Goal: Information Seeking & Learning: Compare options

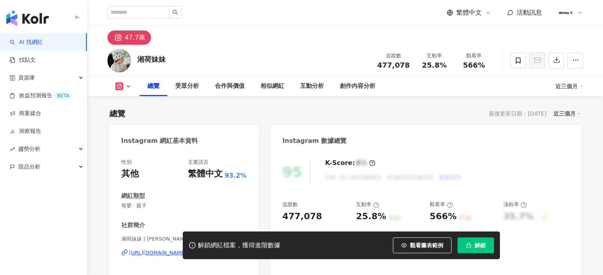
click at [486, 250] on button "解鎖" at bounding box center [475, 246] width 36 height 16
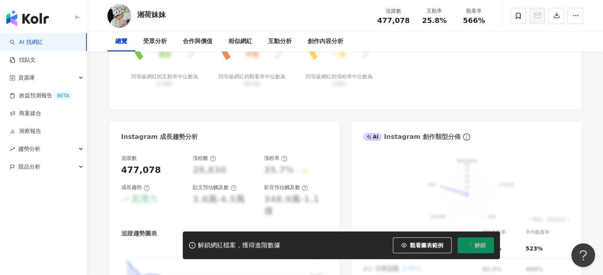
scroll to position [405, 0]
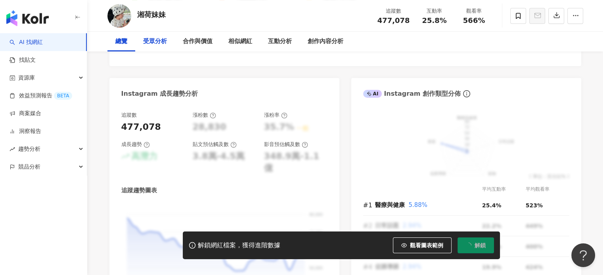
click at [142, 42] on div "受眾分析" at bounding box center [155, 42] width 40 height 20
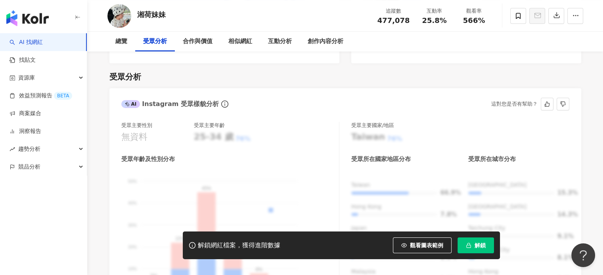
scroll to position [738, 0]
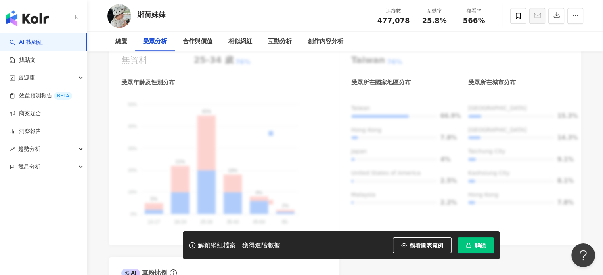
click at [481, 247] on span "解鎖" at bounding box center [479, 245] width 11 height 6
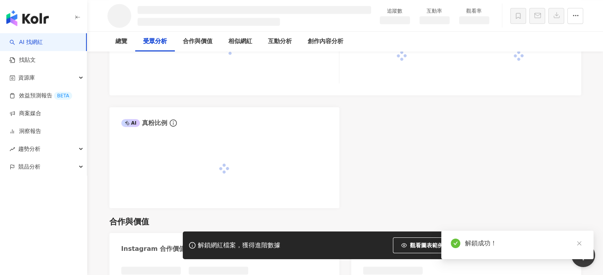
scroll to position [672, 0]
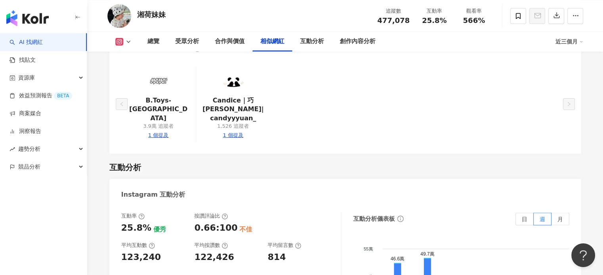
scroll to position [1387, 0]
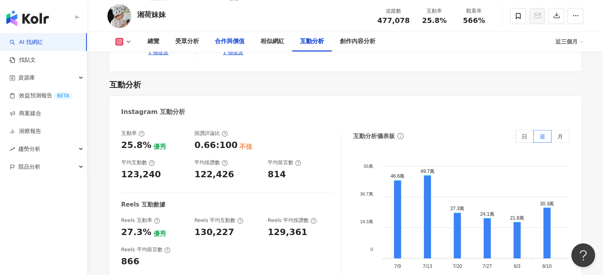
click at [225, 40] on div "合作與價值" at bounding box center [230, 42] width 30 height 10
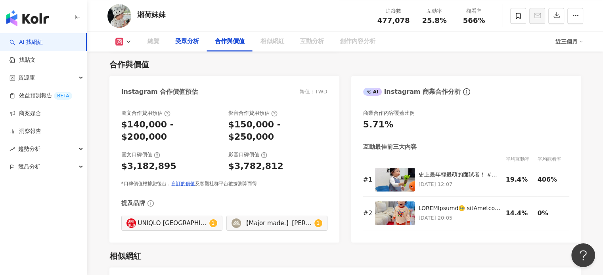
click at [181, 44] on div "受眾分析" at bounding box center [187, 42] width 24 height 10
click at [192, 44] on div "受眾分析" at bounding box center [187, 42] width 24 height 10
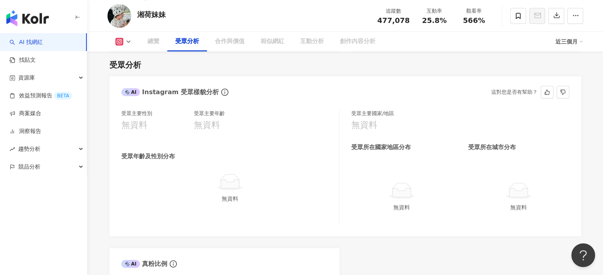
click at [220, 126] on div "無資料" at bounding box center [230, 125] width 73 height 12
click at [254, 186] on div at bounding box center [229, 183] width 211 height 18
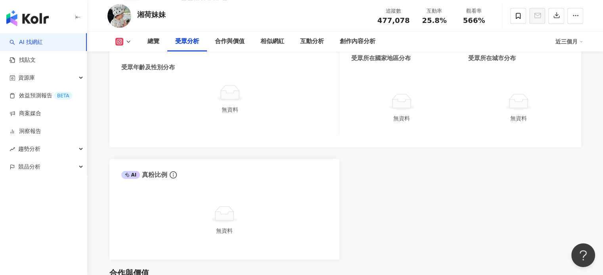
click at [192, 40] on div "受眾分析" at bounding box center [187, 42] width 24 height 10
drag, startPoint x: 270, startPoint y: 105, endPoint x: 235, endPoint y: 107, distance: 34.5
click at [269, 105] on div "無資料" at bounding box center [229, 99] width 211 height 30
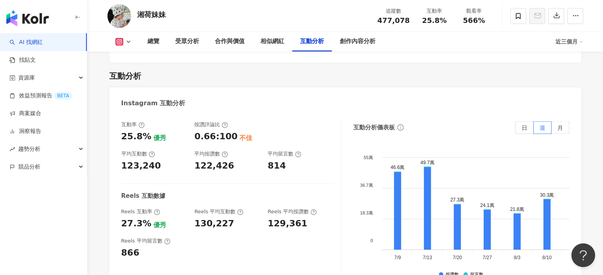
scroll to position [1435, 0]
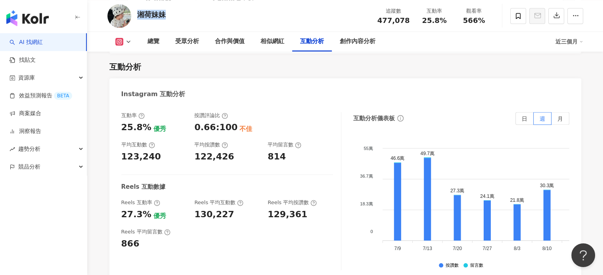
drag, startPoint x: 165, startPoint y: 17, endPoint x: 140, endPoint y: 17, distance: 25.0
click at [140, 17] on div "湘荷妹妹 追蹤數 477,078 互動率 25.8% 觀看率 566%" at bounding box center [345, 15] width 507 height 31
click at [140, 17] on div "湘荷妹妹" at bounding box center [151, 15] width 29 height 10
drag, startPoint x: 139, startPoint y: 15, endPoint x: 147, endPoint y: 13, distance: 7.7
click at [147, 13] on div "湘荷妹妹" at bounding box center [151, 15] width 29 height 10
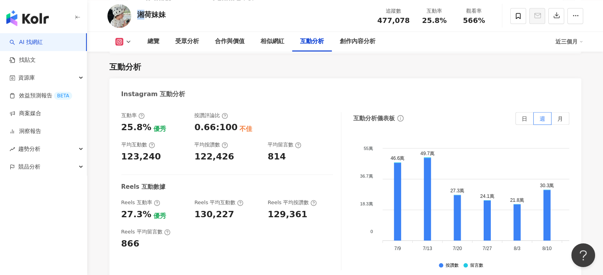
copy div "湘"
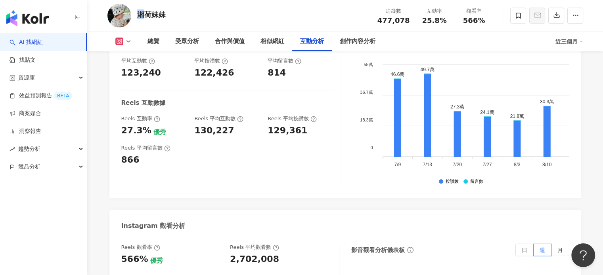
scroll to position [1515, 0]
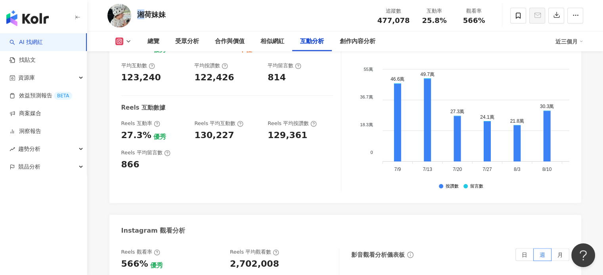
click at [43, 44] on link "AI 找網紅" at bounding box center [26, 42] width 33 height 8
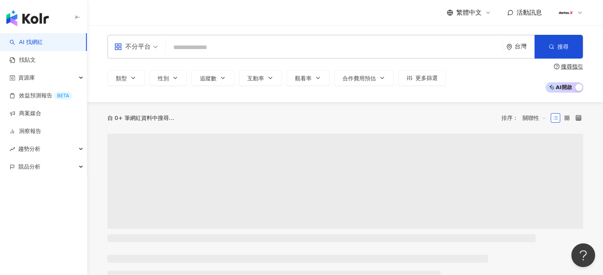
scroll to position [2, 0]
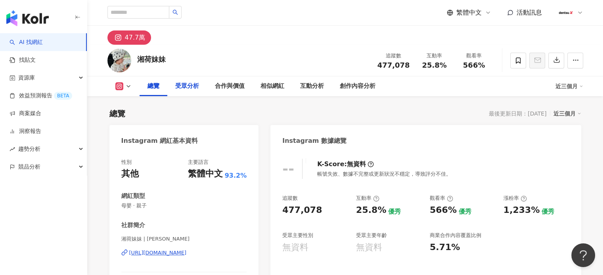
click at [189, 88] on div "受眾分析" at bounding box center [187, 87] width 24 height 10
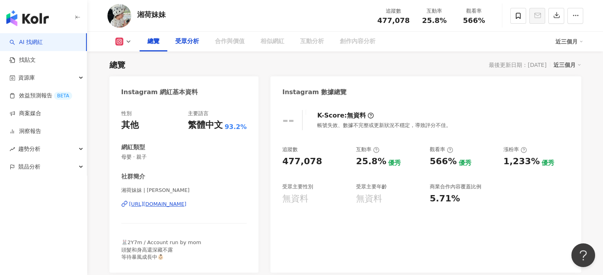
click at [187, 44] on div "受眾分析" at bounding box center [187, 42] width 24 height 10
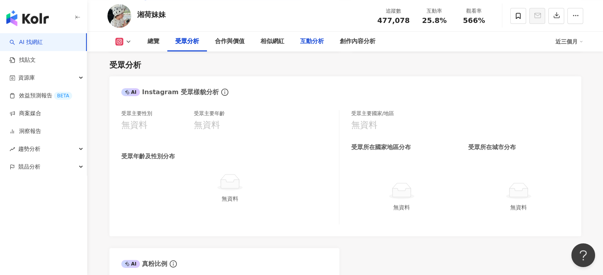
click at [306, 41] on div "互動分析" at bounding box center [312, 42] width 24 height 10
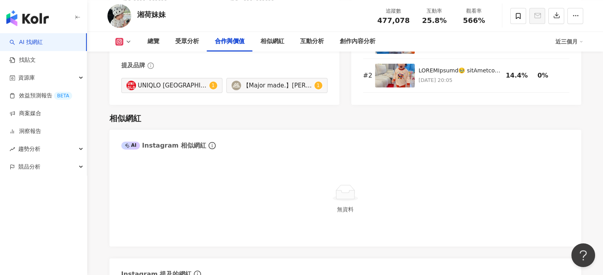
scroll to position [132, 0]
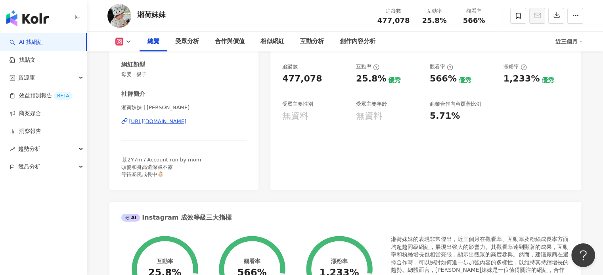
click at [187, 125] on div "https://www.instagram.com/xianghe_meimei/" at bounding box center [157, 121] width 57 height 7
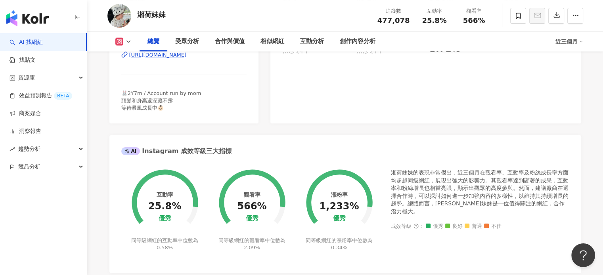
scroll to position [436, 0]
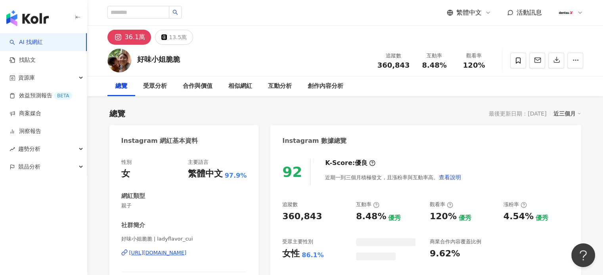
scroll to position [49, 0]
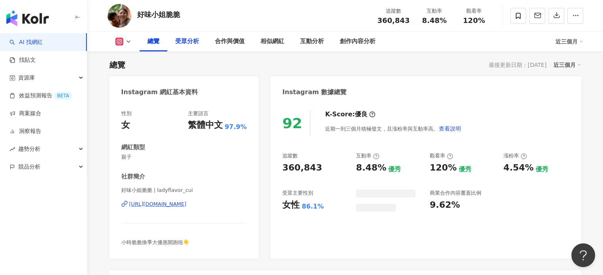
click at [195, 39] on div "受眾分析" at bounding box center [187, 42] width 24 height 10
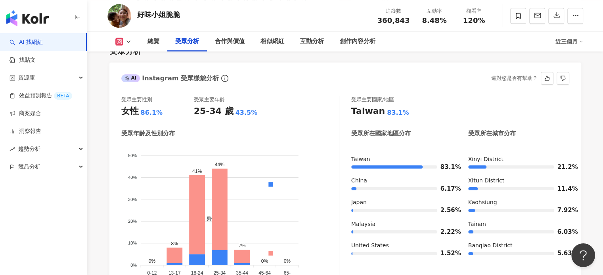
scroll to position [695, 0]
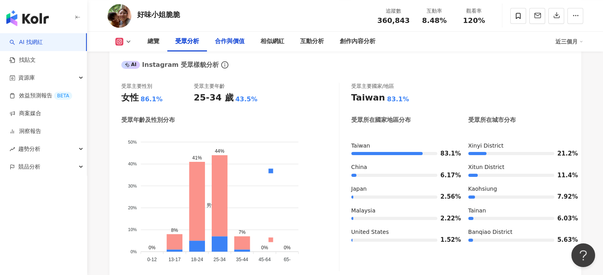
click at [240, 33] on div "合作與價值" at bounding box center [230, 42] width 46 height 20
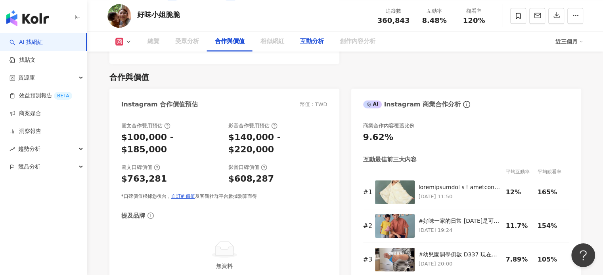
click at [303, 43] on div "互動分析" at bounding box center [312, 42] width 24 height 10
click at [317, 47] on div "互動分析" at bounding box center [312, 42] width 40 height 20
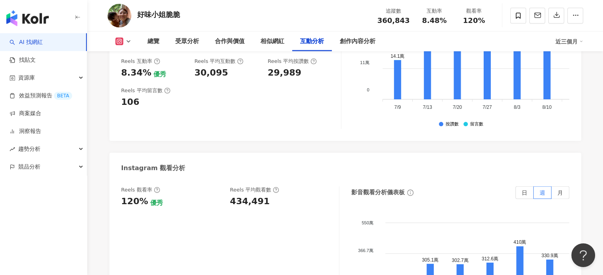
scroll to position [1740, 0]
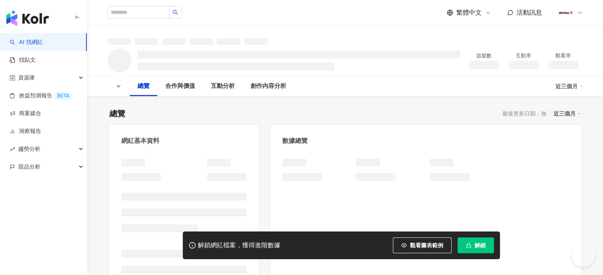
click at [489, 247] on button "解鎖" at bounding box center [475, 246] width 36 height 16
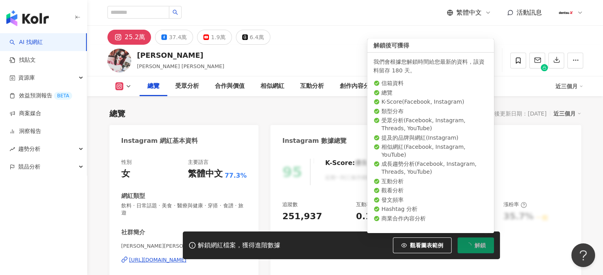
scroll to position [49, 0]
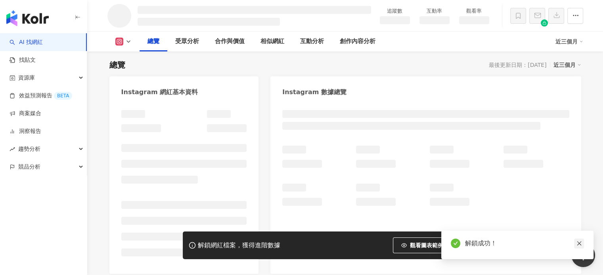
click at [576, 245] on icon "close" at bounding box center [579, 244] width 6 height 6
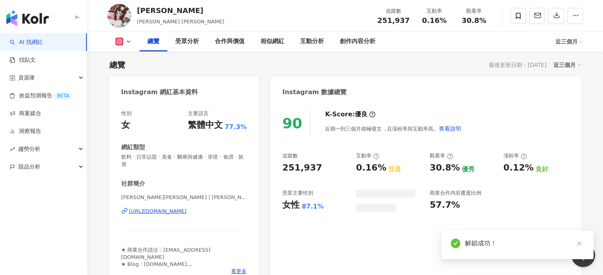
click at [580, 243] on icon "close" at bounding box center [579, 244] width 6 height 6
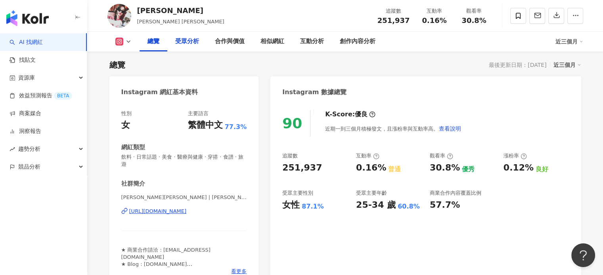
click at [180, 40] on div "受眾分析" at bounding box center [187, 42] width 24 height 10
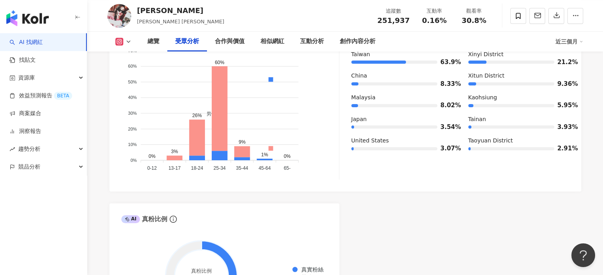
scroll to position [763, 0]
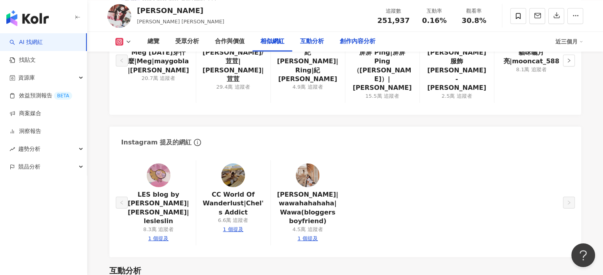
drag, startPoint x: 323, startPoint y: 41, endPoint x: 331, endPoint y: 44, distance: 8.4
click at [323, 41] on div "互動分析" at bounding box center [312, 42] width 24 height 10
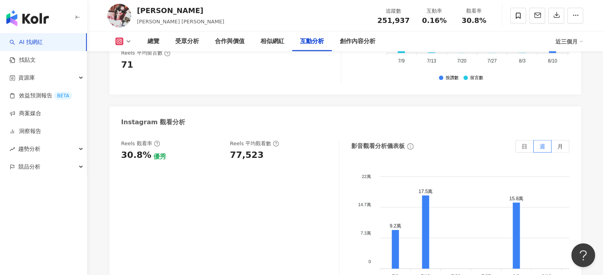
scroll to position [1823, 0]
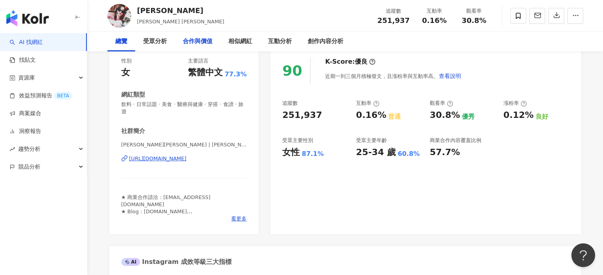
scroll to position [168, 0]
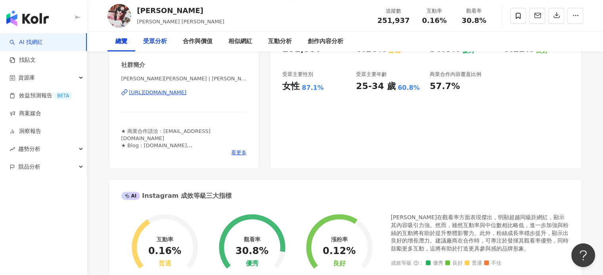
click at [149, 40] on div "受眾分析" at bounding box center [155, 42] width 24 height 10
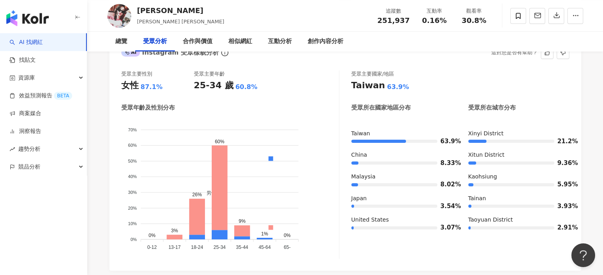
scroll to position [684, 0]
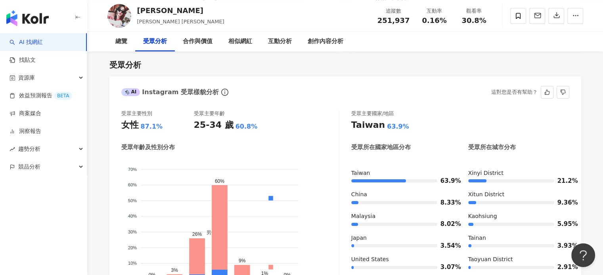
click at [189, 10] on div "楊碧甄 漢娜妞 Hannah Yang 追蹤數 251,937 互動率 0.16% 觀看率 30.8%" at bounding box center [345, 15] width 507 height 31
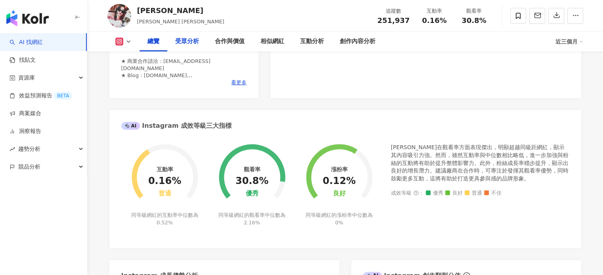
click at [195, 46] on div "受眾分析" at bounding box center [187, 42] width 24 height 10
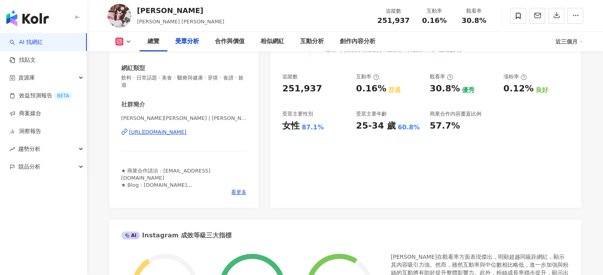
scroll to position [743, 0]
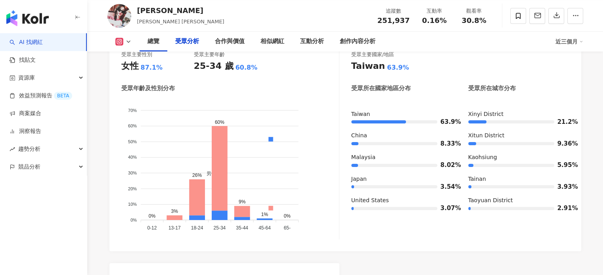
click at [188, 41] on div "受眾分析" at bounding box center [187, 42] width 24 height 10
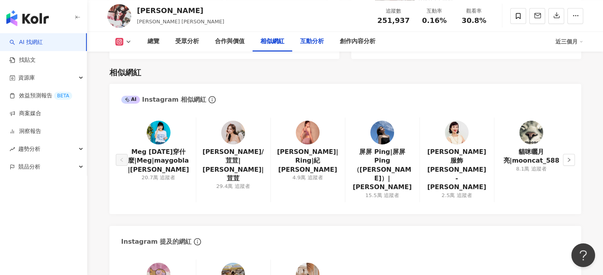
click at [309, 38] on div "互動分析" at bounding box center [312, 42] width 24 height 10
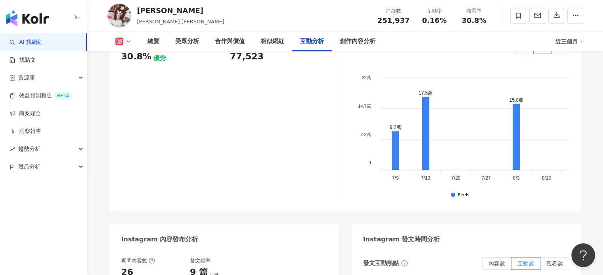
scroll to position [1823, 0]
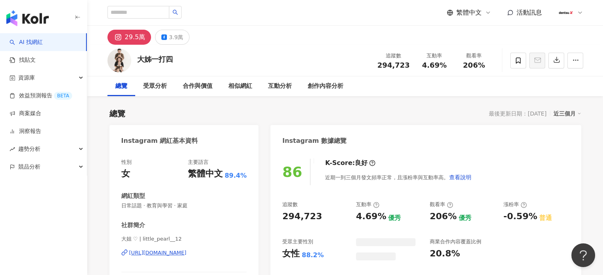
scroll to position [49, 0]
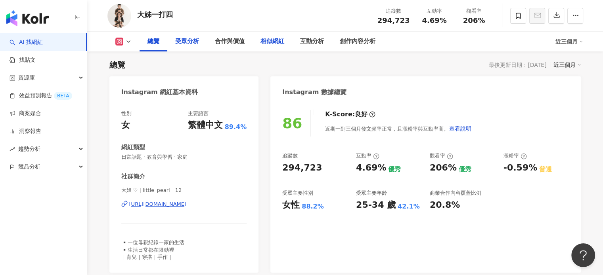
click at [196, 44] on div "受眾分析" at bounding box center [187, 42] width 24 height 10
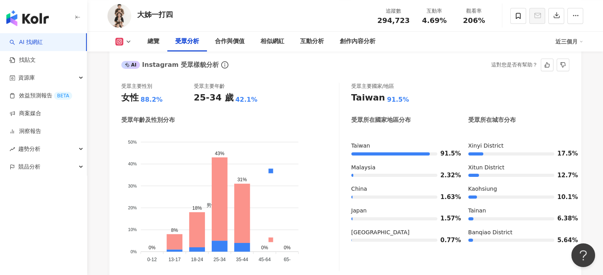
scroll to position [709, 0]
drag, startPoint x: 296, startPoint y: 41, endPoint x: 290, endPoint y: 44, distance: 6.8
click at [296, 41] on div "互動分析" at bounding box center [312, 42] width 40 height 20
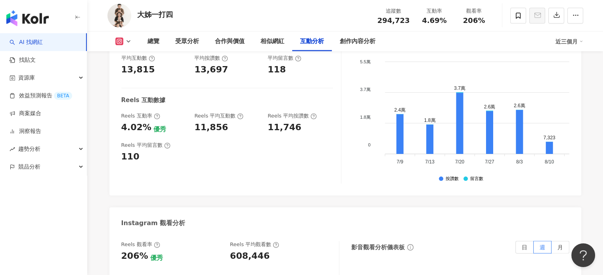
scroll to position [1751, 0]
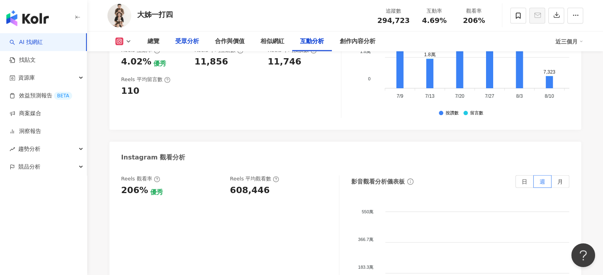
click at [190, 40] on div "受眾分析" at bounding box center [187, 42] width 24 height 10
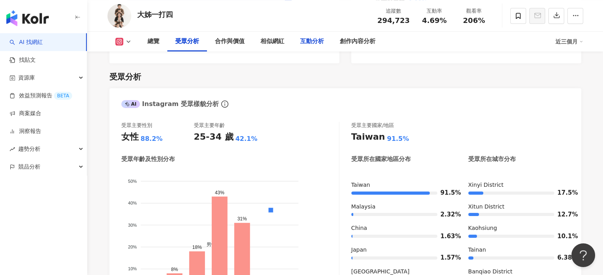
click at [304, 42] on div "互動分析" at bounding box center [312, 42] width 24 height 10
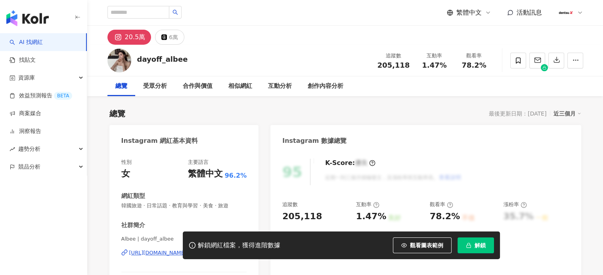
click at [485, 248] on button "解鎖" at bounding box center [475, 246] width 36 height 16
click at [484, 247] on span "解鎖" at bounding box center [479, 245] width 11 height 6
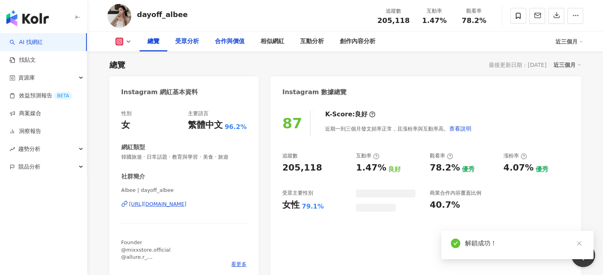
click at [190, 43] on div "受眾分析" at bounding box center [187, 42] width 24 height 10
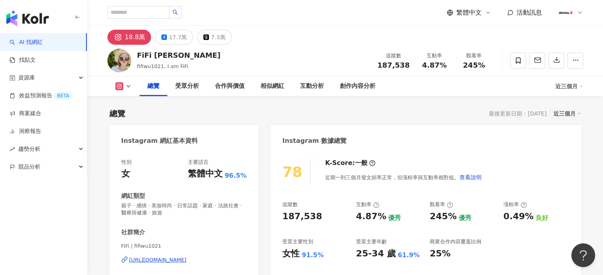
scroll to position [49, 0]
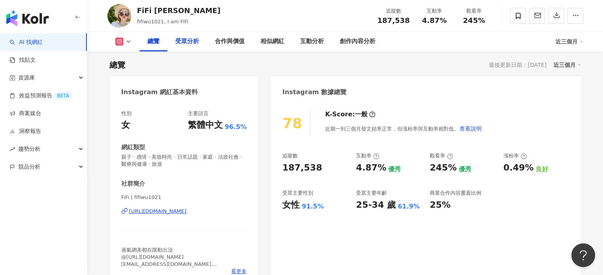
click at [193, 40] on div "受眾分析" at bounding box center [187, 42] width 24 height 10
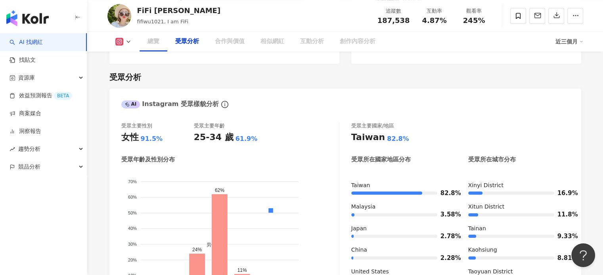
click at [193, 40] on div "受眾分析" at bounding box center [187, 42] width 24 height 10
click at [314, 44] on div "互動分析" at bounding box center [312, 42] width 24 height 10
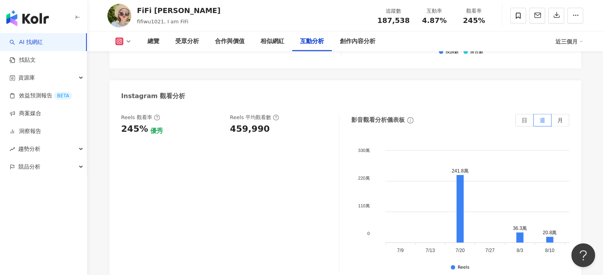
scroll to position [1765, 0]
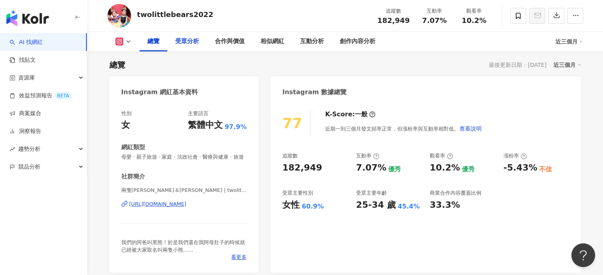
click at [195, 41] on div "受眾分析" at bounding box center [187, 42] width 24 height 10
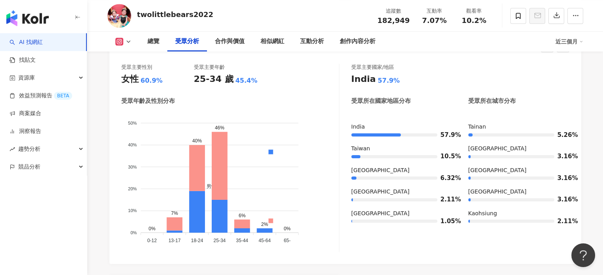
scroll to position [716, 0]
drag, startPoint x: 309, startPoint y: 42, endPoint x: 326, endPoint y: 129, distance: 88.3
click at [309, 42] on div "互動分析" at bounding box center [312, 42] width 24 height 10
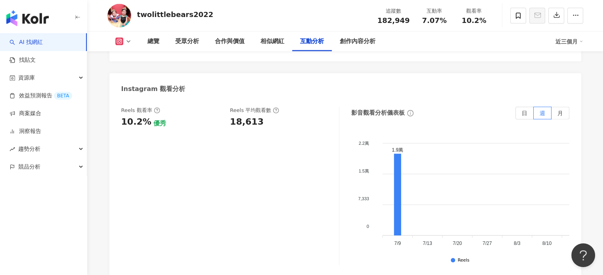
scroll to position [1758, 0]
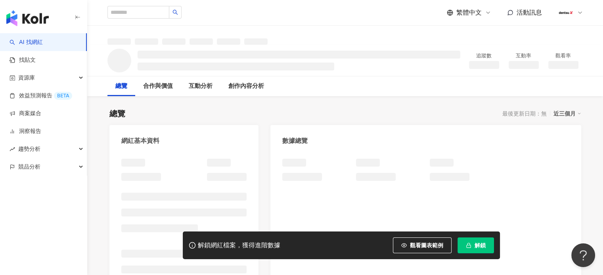
click at [473, 247] on button "解鎖" at bounding box center [475, 246] width 36 height 16
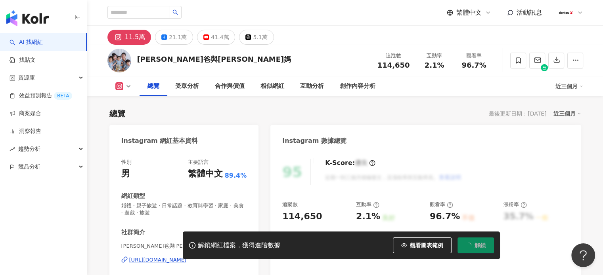
scroll to position [49, 0]
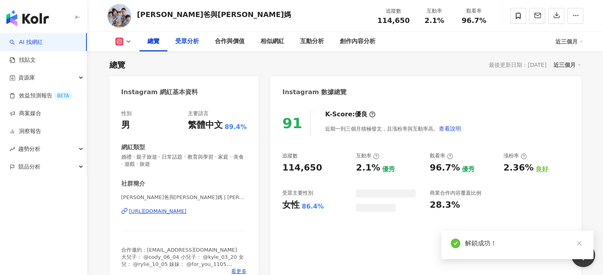
drag, startPoint x: 186, startPoint y: 45, endPoint x: 192, endPoint y: 37, distance: 9.7
click at [186, 45] on div "受眾分析" at bounding box center [187, 42] width 24 height 10
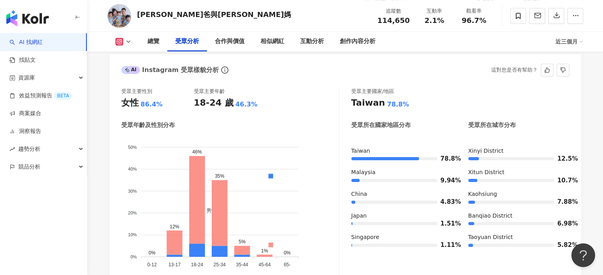
scroll to position [723, 0]
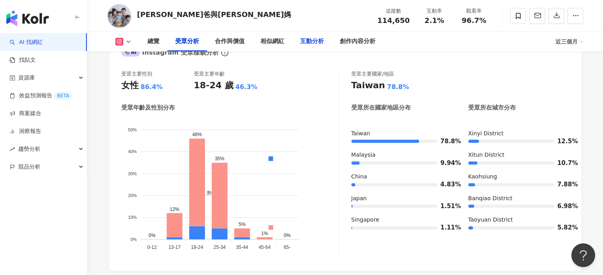
drag, startPoint x: 304, startPoint y: 42, endPoint x: 301, endPoint y: 44, distance: 4.1
click at [304, 42] on div "互動分析" at bounding box center [312, 42] width 24 height 10
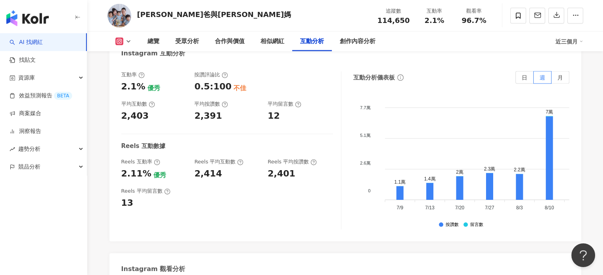
scroll to position [1757, 0]
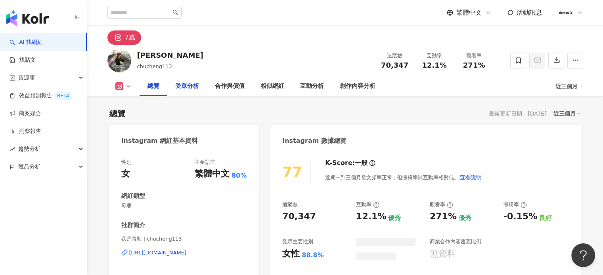
scroll to position [49, 0]
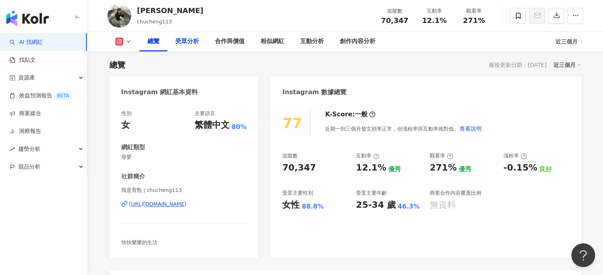
click at [181, 43] on div "受眾分析" at bounding box center [187, 42] width 24 height 10
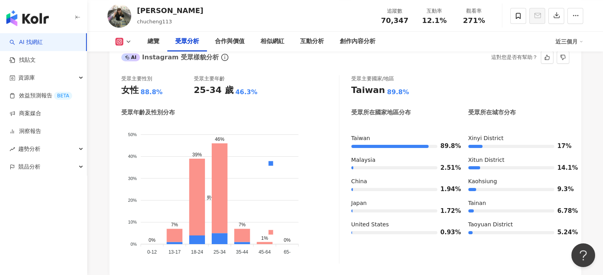
scroll to position [695, 0]
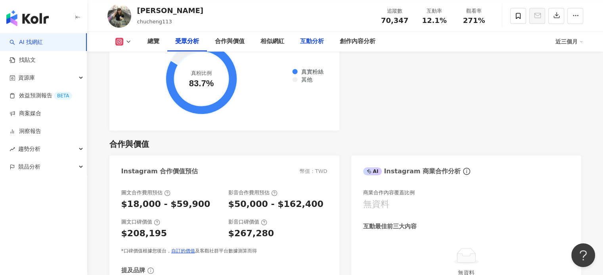
click at [310, 46] on div "互動分析" at bounding box center [312, 42] width 40 height 20
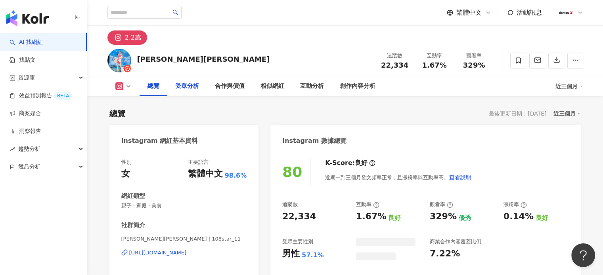
click at [197, 82] on div "受眾分析" at bounding box center [187, 87] width 24 height 10
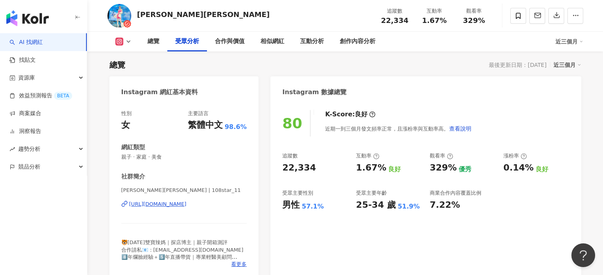
scroll to position [677, 0]
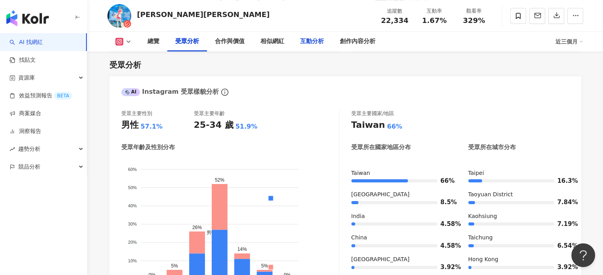
click at [301, 41] on div "互動分析" at bounding box center [312, 42] width 24 height 10
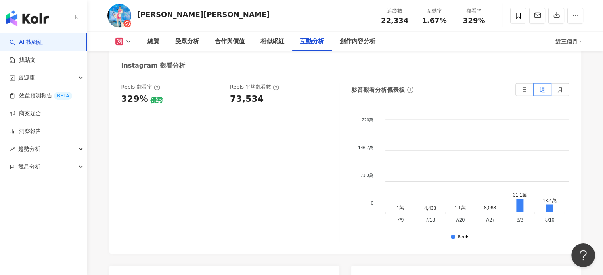
scroll to position [1802, 0]
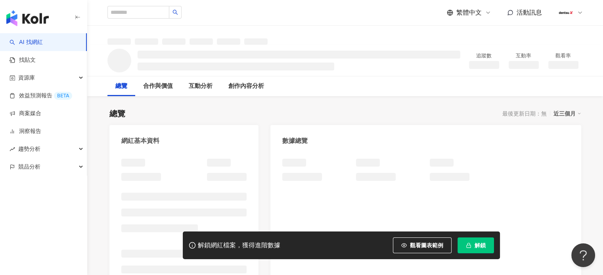
click at [482, 245] on span "解鎖" at bounding box center [479, 245] width 11 height 6
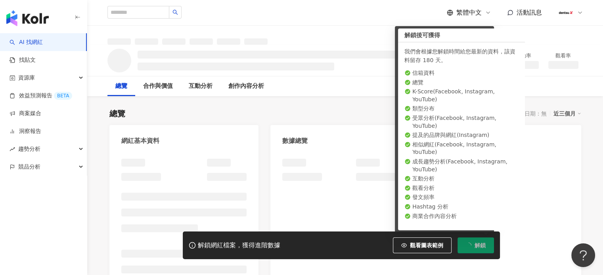
click at [424, 29] on div at bounding box center [345, 35] width 507 height 19
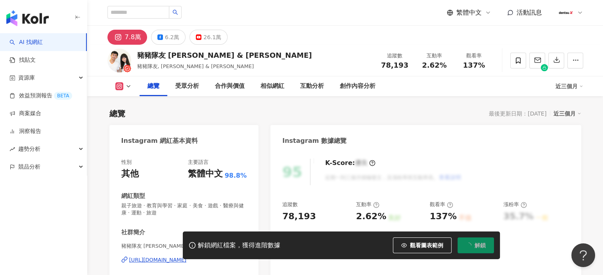
scroll to position [49, 0]
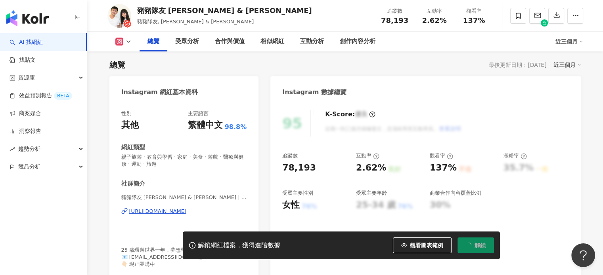
click at [284, 23] on div "豬豬隊友 Scott & Wendy 豬豬隊友, Scott & Wendy 追蹤數 78,193 互動率 2.62% 觀看率 137%" at bounding box center [345, 15] width 507 height 31
click at [187, 42] on div "受眾分析" at bounding box center [187, 42] width 24 height 10
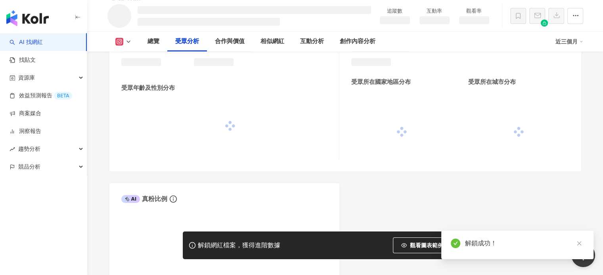
scroll to position [653, 0]
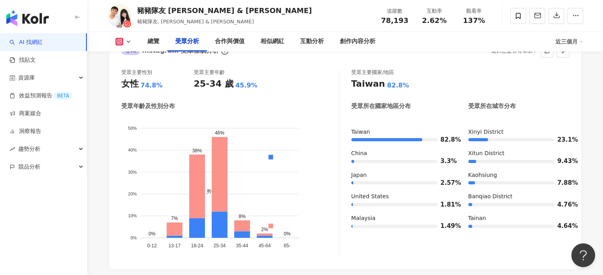
scroll to position [756, 0]
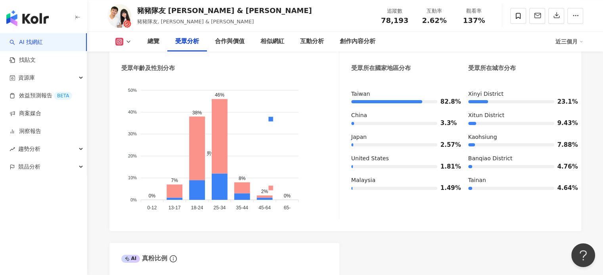
drag, startPoint x: 236, startPoint y: 208, endPoint x: 251, endPoint y: 204, distance: 15.5
click at [251, 204] on icon "男性 女性 50% 50% 40% 40% 30% 30% 20% 20% 10% 10% 0% 0% 0% 7% 38% 46% 8% 2% 0% 0-12…" at bounding box center [230, 145] width 218 height 135
drag, startPoint x: 247, startPoint y: 217, endPoint x: 279, endPoint y: 197, distance: 37.7
click at [247, 217] on div "男性 女性 50% 50% 40% 40% 30% 30% 20% 20% 10% 10% 0% 0% 0% 7% 38% 46% 8% 2% 0% 0-12…" at bounding box center [230, 148] width 218 height 141
click at [312, 47] on div "互動分析" at bounding box center [312, 42] width 40 height 20
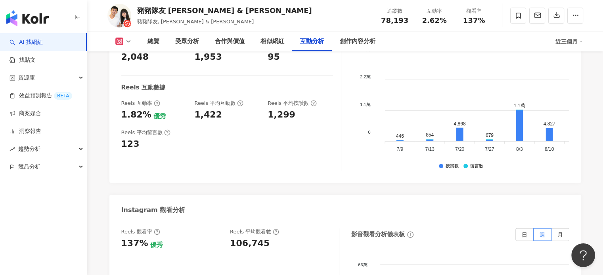
scroll to position [1719, 0]
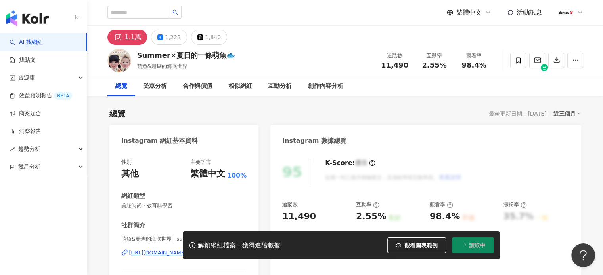
scroll to position [49, 0]
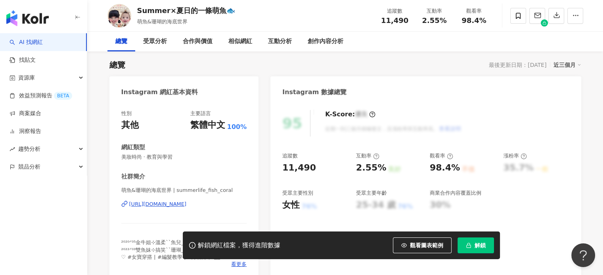
click at [474, 248] on span "解鎖" at bounding box center [479, 245] width 11 height 6
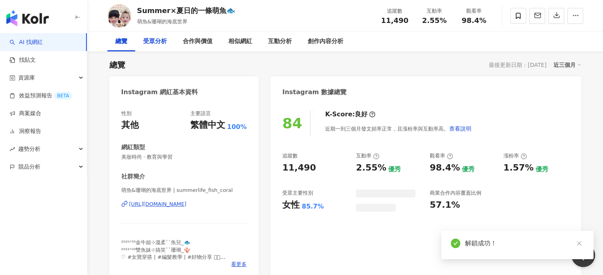
click at [164, 42] on div "受眾分析" at bounding box center [155, 42] width 24 height 10
click at [154, 47] on div "受眾分析" at bounding box center [155, 42] width 40 height 20
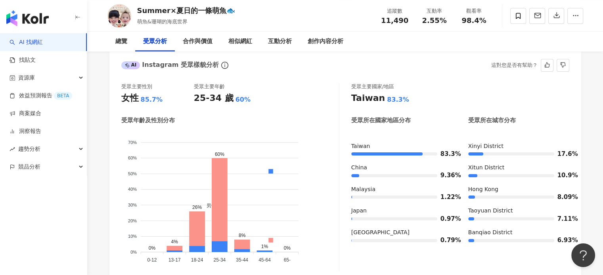
scroll to position [716, 0]
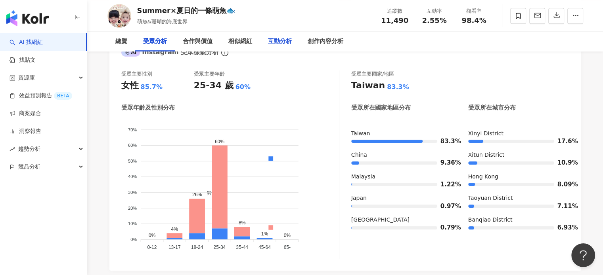
click at [280, 39] on div "互動分析" at bounding box center [280, 42] width 24 height 10
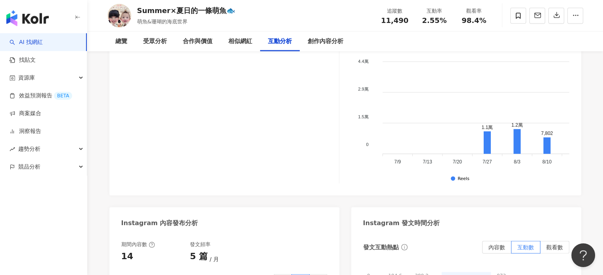
scroll to position [1802, 0]
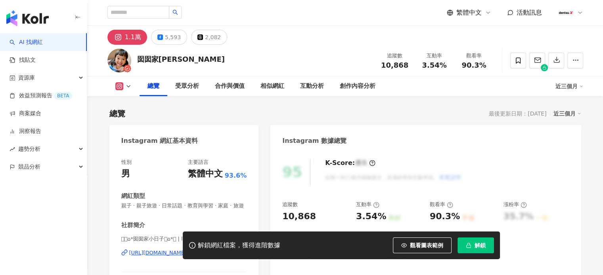
scroll to position [49, 0]
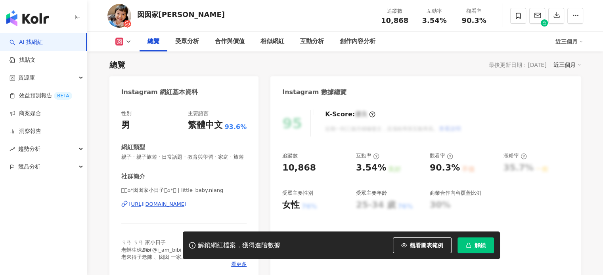
click at [479, 242] on span "解鎖" at bounding box center [479, 245] width 11 height 6
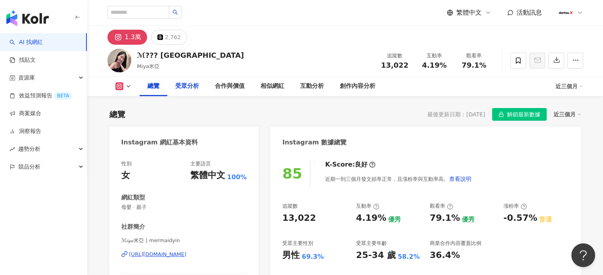
scroll to position [49, 0]
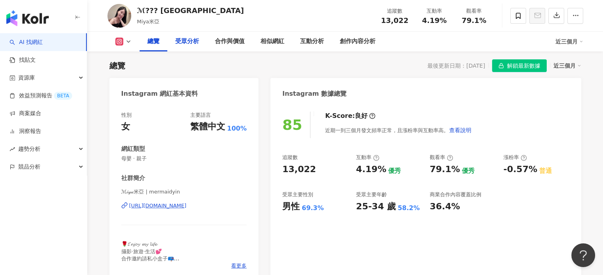
drag, startPoint x: 185, startPoint y: 41, endPoint x: 191, endPoint y: 42, distance: 5.8
click at [186, 41] on div "受眾分析" at bounding box center [187, 42] width 24 height 10
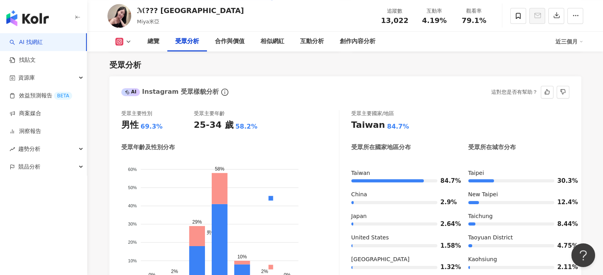
scroll to position [718, 0]
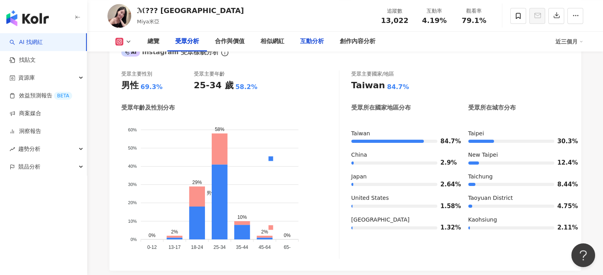
drag, startPoint x: 311, startPoint y: 49, endPoint x: 317, endPoint y: 41, distance: 9.9
click at [311, 49] on div "互動分析" at bounding box center [312, 42] width 40 height 20
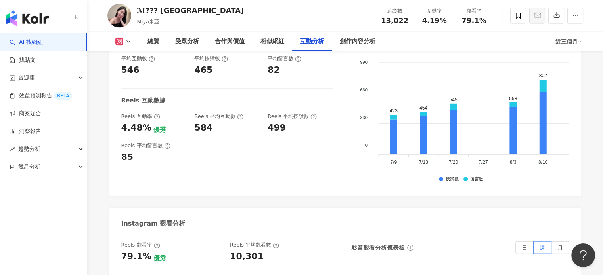
scroll to position [1751, 0]
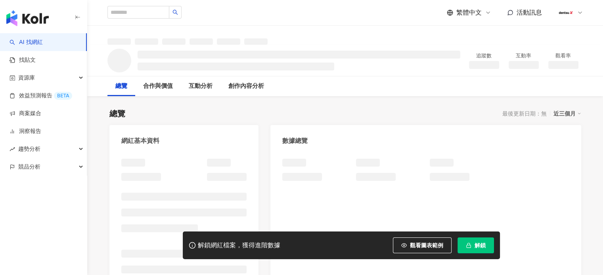
click at [483, 247] on span "解鎖" at bounding box center [479, 245] width 11 height 6
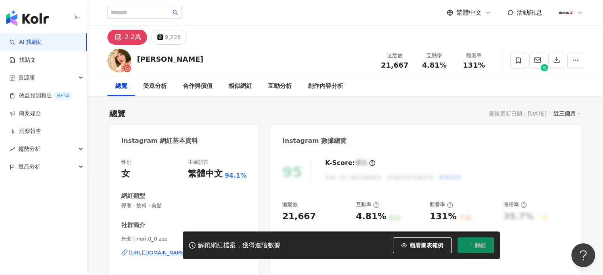
click at [127, 82] on div "總覽" at bounding box center [121, 87] width 12 height 10
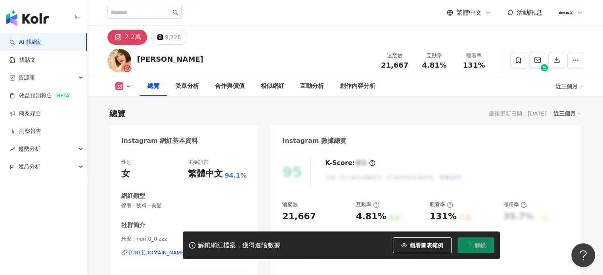
scroll to position [49, 0]
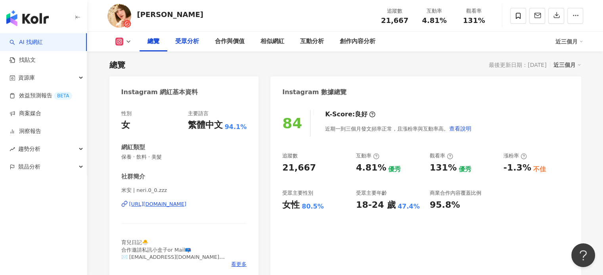
click at [179, 39] on div "受眾分析" at bounding box center [187, 42] width 24 height 10
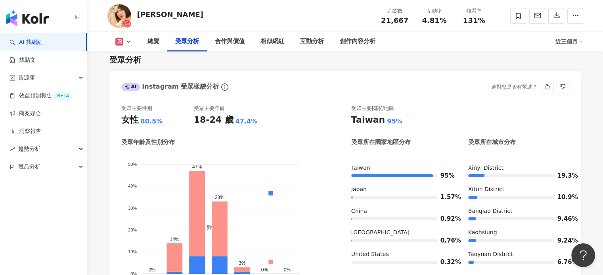
scroll to position [716, 0]
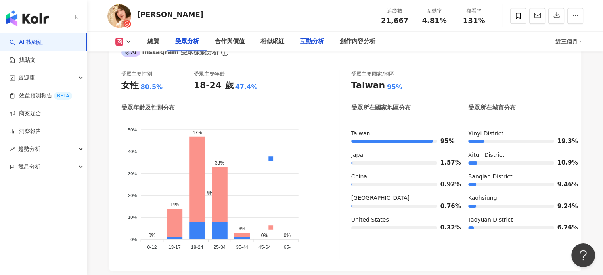
click at [309, 41] on div "互動分析" at bounding box center [312, 42] width 24 height 10
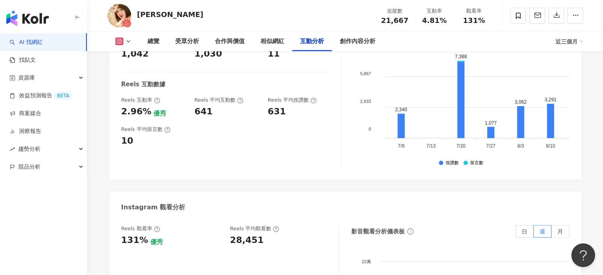
scroll to position [1750, 0]
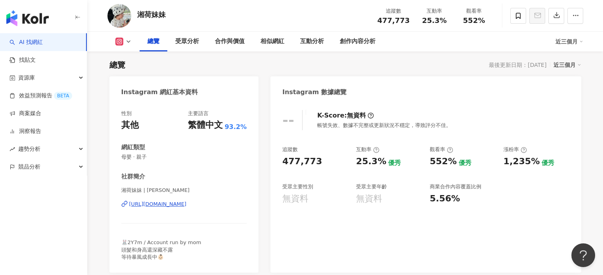
click at [187, 48] on div "受眾分析" at bounding box center [187, 42] width 40 height 20
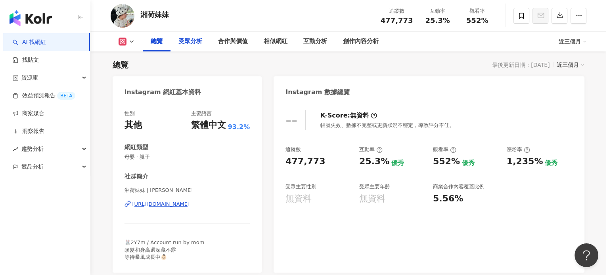
scroll to position [681, 0]
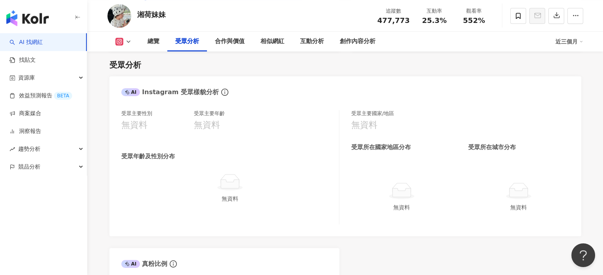
click at [197, 44] on div "受眾分析" at bounding box center [187, 42] width 24 height 10
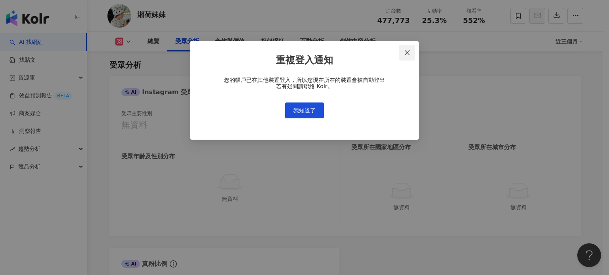
click at [411, 52] on span "Close" at bounding box center [407, 53] width 16 height 6
